Goal: Register for event/course

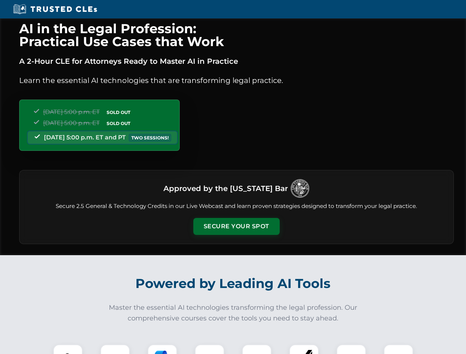
click at [236, 227] on button "Secure Your Spot" at bounding box center [236, 226] width 86 height 17
click at [68, 349] on img at bounding box center [67, 359] width 21 height 21
